Goal: Information Seeking & Learning: Learn about a topic

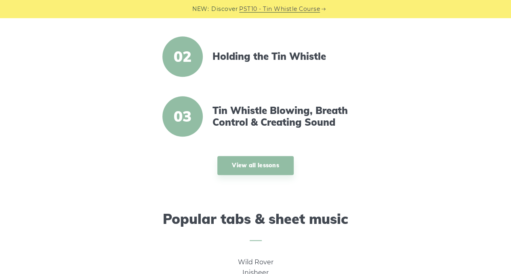
scroll to position [354, 0]
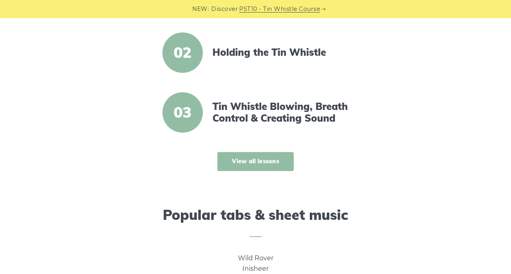
click at [259, 157] on link "View all lessons" at bounding box center [255, 161] width 76 height 19
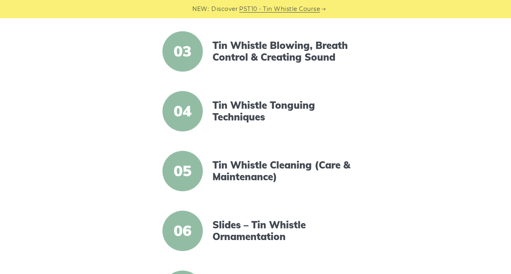
scroll to position [214, 0]
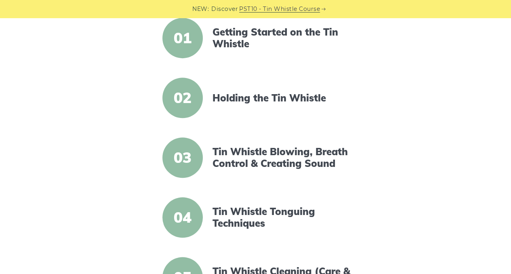
click at [179, 166] on span "03" at bounding box center [182, 157] width 40 height 40
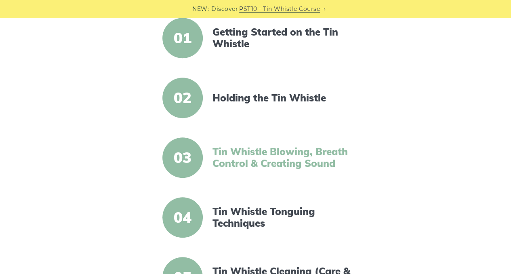
click at [266, 157] on link "Tin Whistle Blowing, Breath Control & Creating Sound" at bounding box center [281, 157] width 139 height 23
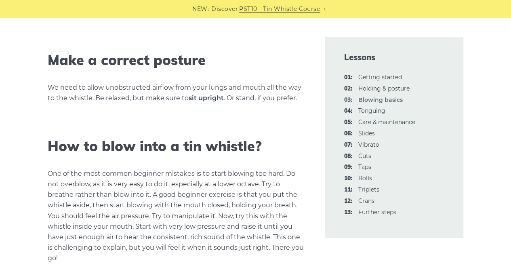
scroll to position [553, 0]
